Goal: Transaction & Acquisition: Purchase product/service

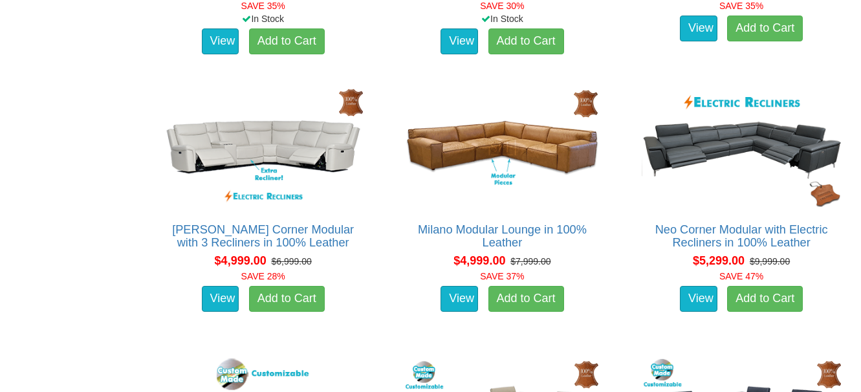
scroll to position [3428, 0]
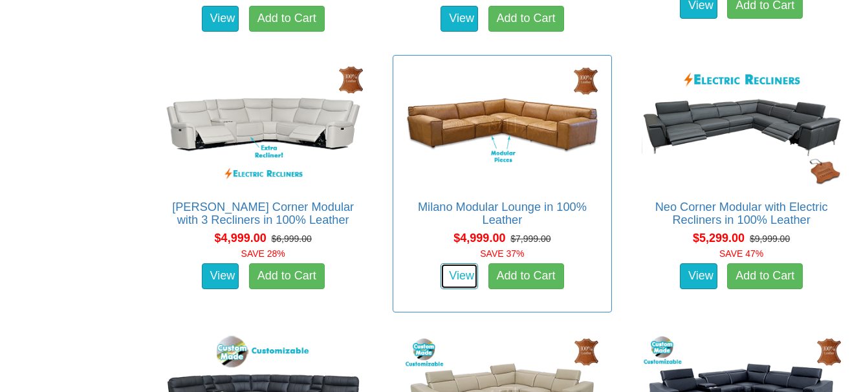
click at [444, 268] on link "View" at bounding box center [459, 276] width 38 height 26
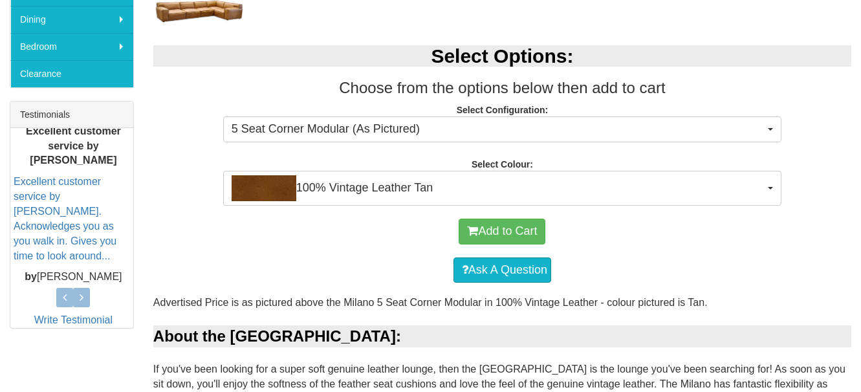
scroll to position [453, 0]
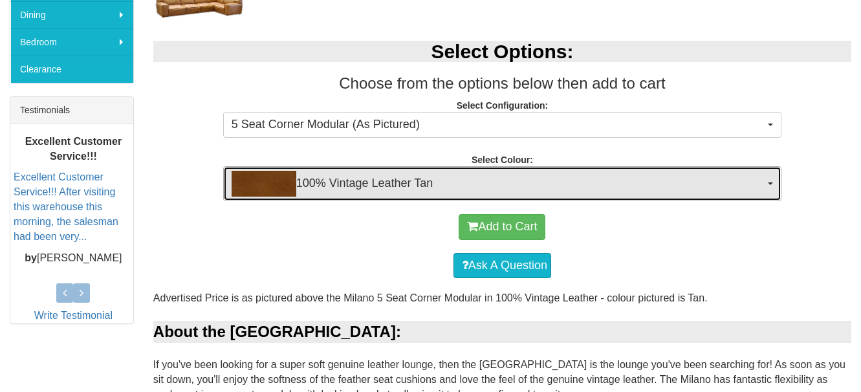
click at [769, 179] on button "100% Vintage Leather Tan" at bounding box center [502, 183] width 558 height 35
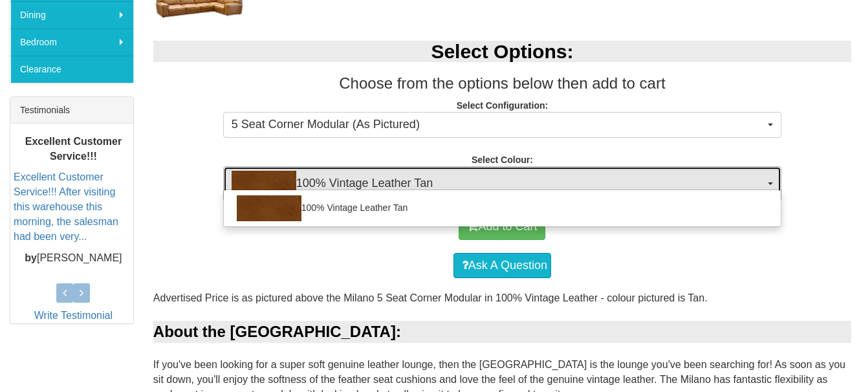
click at [769, 179] on button "100% Vintage Leather Tan" at bounding box center [502, 183] width 558 height 35
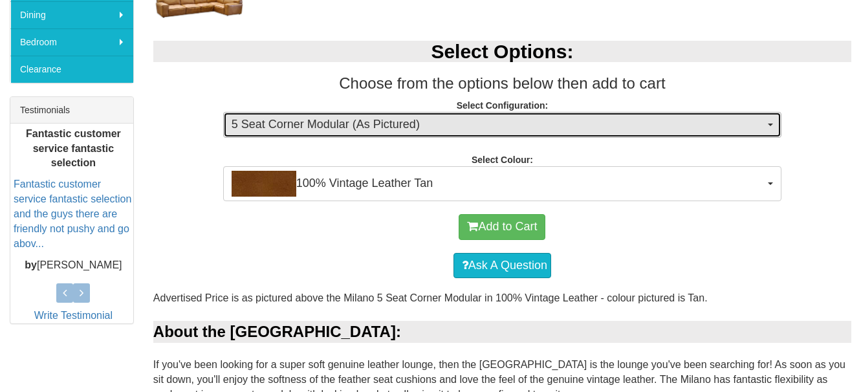
click at [773, 122] on button "5 Seat Corner Modular (As Pictured)" at bounding box center [502, 125] width 558 height 26
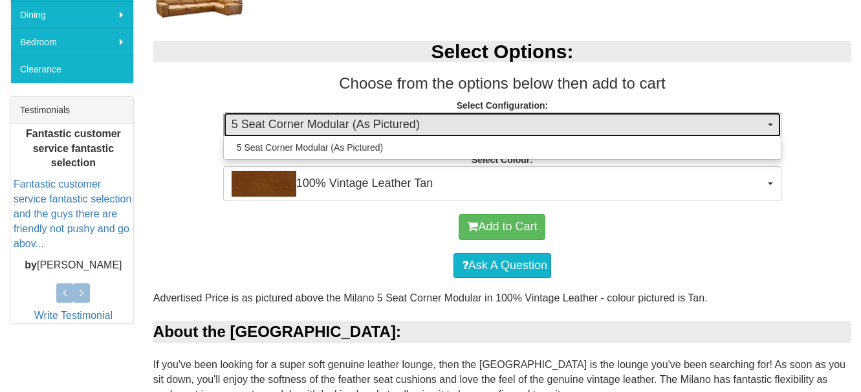
click at [773, 122] on button "5 Seat Corner Modular (As Pictured)" at bounding box center [502, 125] width 558 height 26
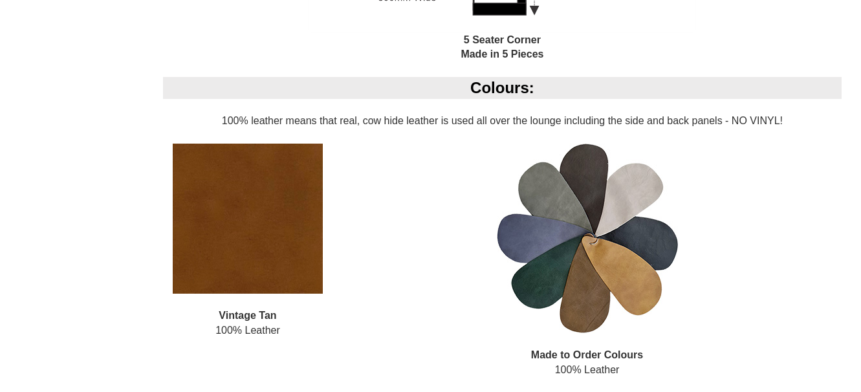
scroll to position [1229, 0]
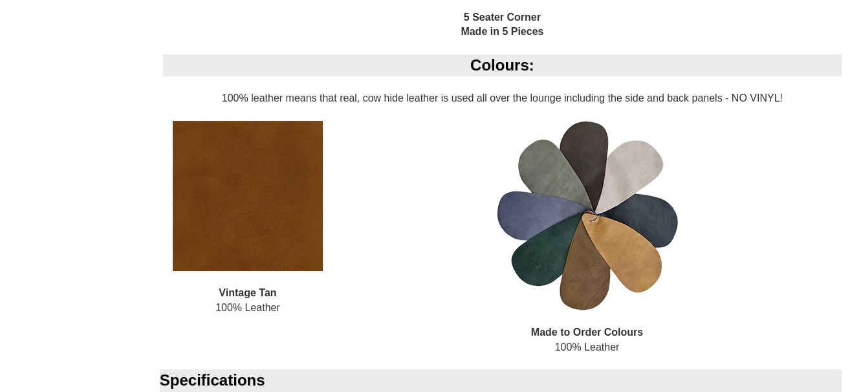
click at [587, 262] on img at bounding box center [587, 216] width 181 height 190
click at [585, 285] on img at bounding box center [587, 216] width 181 height 190
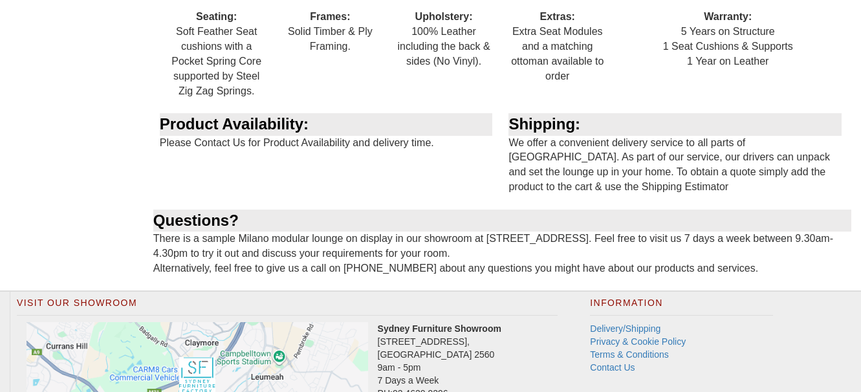
scroll to position [1505, 0]
